Goal: Communication & Community: Participate in discussion

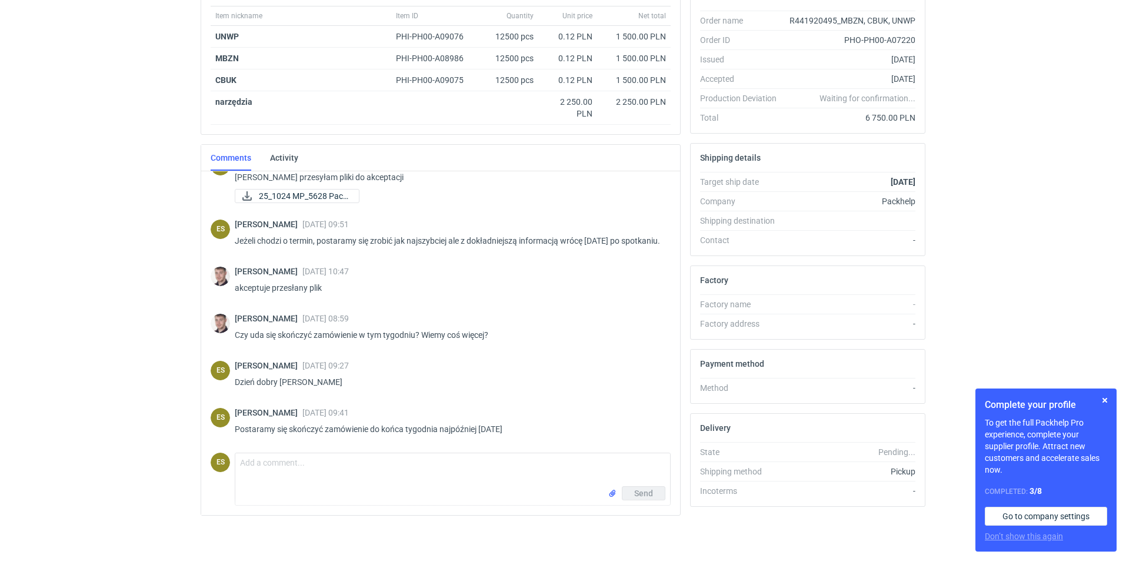
scroll to position [204, 0]
click at [287, 477] on textarea "Comment message" at bounding box center [452, 467] width 435 height 33
type textarea "D"
drag, startPoint x: 32, startPoint y: 112, endPoint x: 75, endPoint y: 11, distance: 109.9
click at [32, 112] on div "RFQs Specs Designs Items Orders Customers Tools Analytics 11 23 ES [PERSON_NAME…" at bounding box center [563, 76] width 1126 height 561
